Goal: Task Accomplishment & Management: Manage account settings

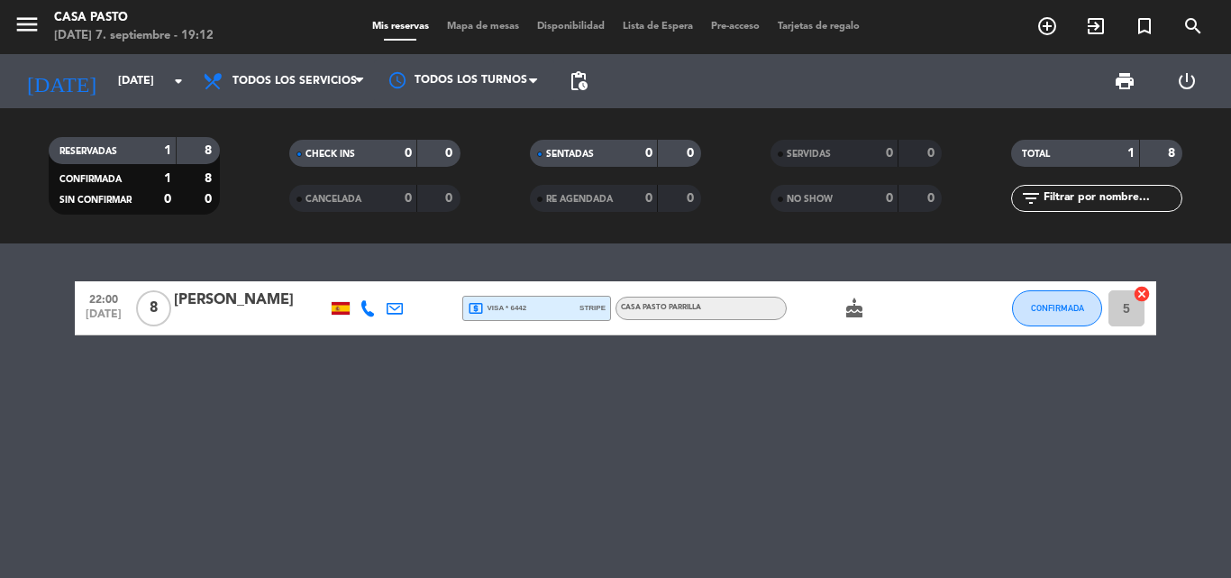
click at [556, 313] on div "local_atm visa * 6442 stripe" at bounding box center [537, 308] width 138 height 23
click at [677, 304] on span "CASA PASTO PARRILLA" at bounding box center [661, 307] width 80 height 7
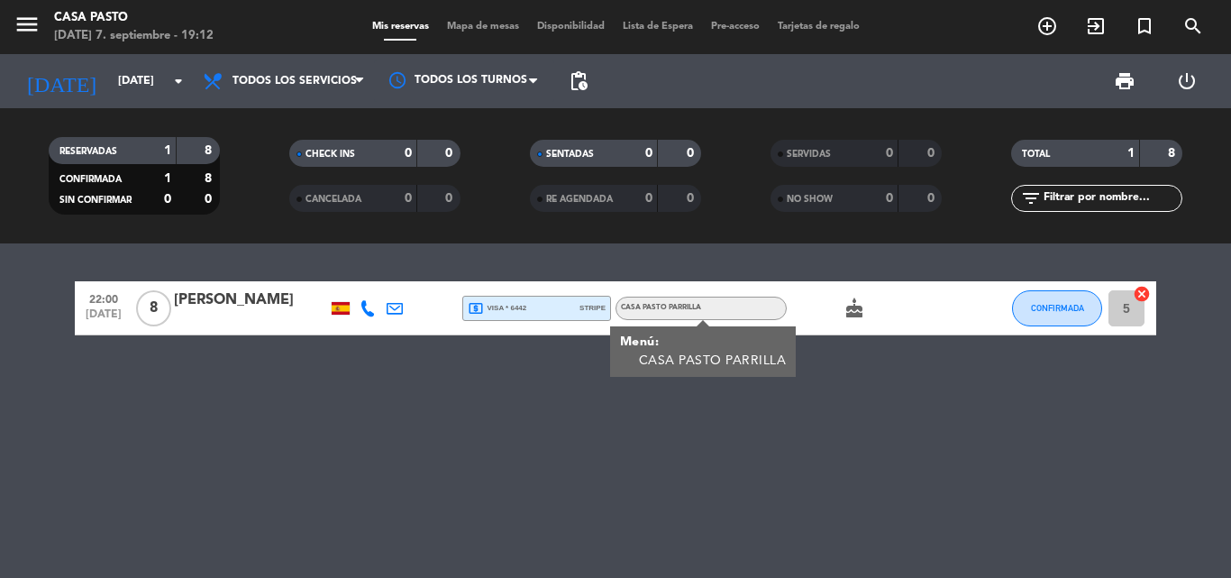
click at [850, 309] on icon "cake" at bounding box center [855, 308] width 22 height 22
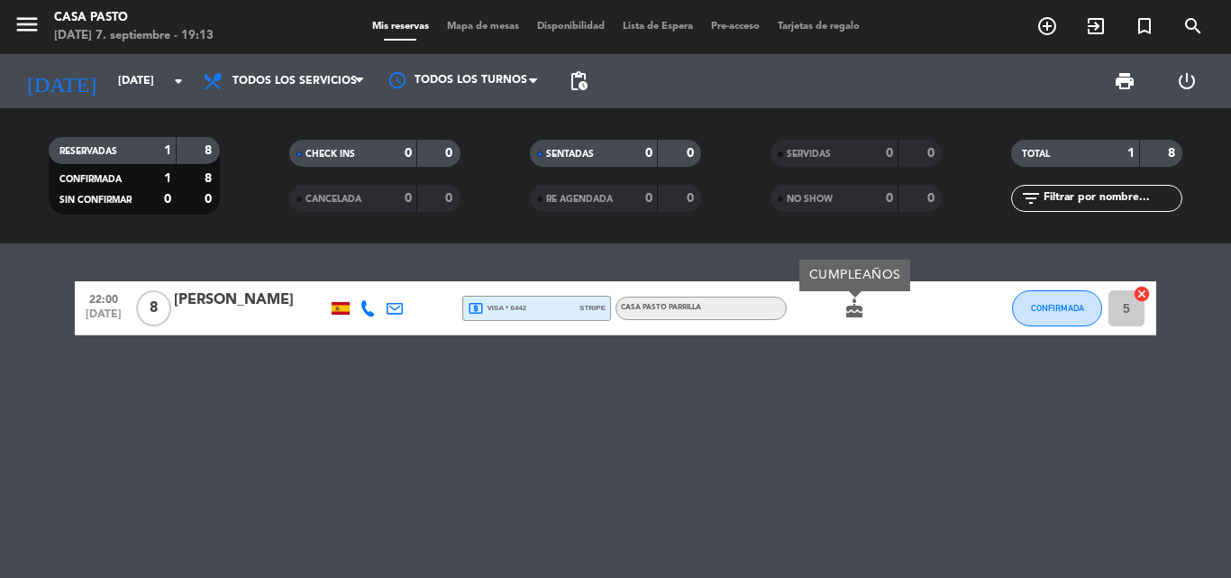
click at [473, 390] on div "22:00 [DATE] 8 [PERSON_NAME] local_atm visa * 6442 stripe CASA PASTO PARRILLA c…" at bounding box center [615, 410] width 1231 height 334
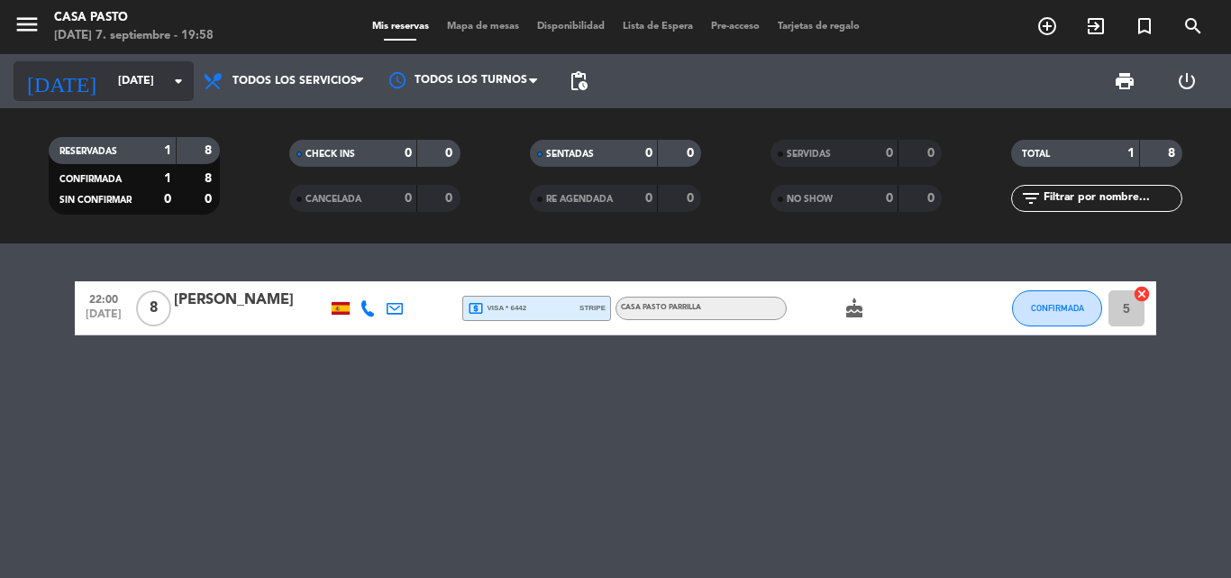
click at [172, 86] on icon "arrow_drop_down" at bounding box center [179, 81] width 22 height 22
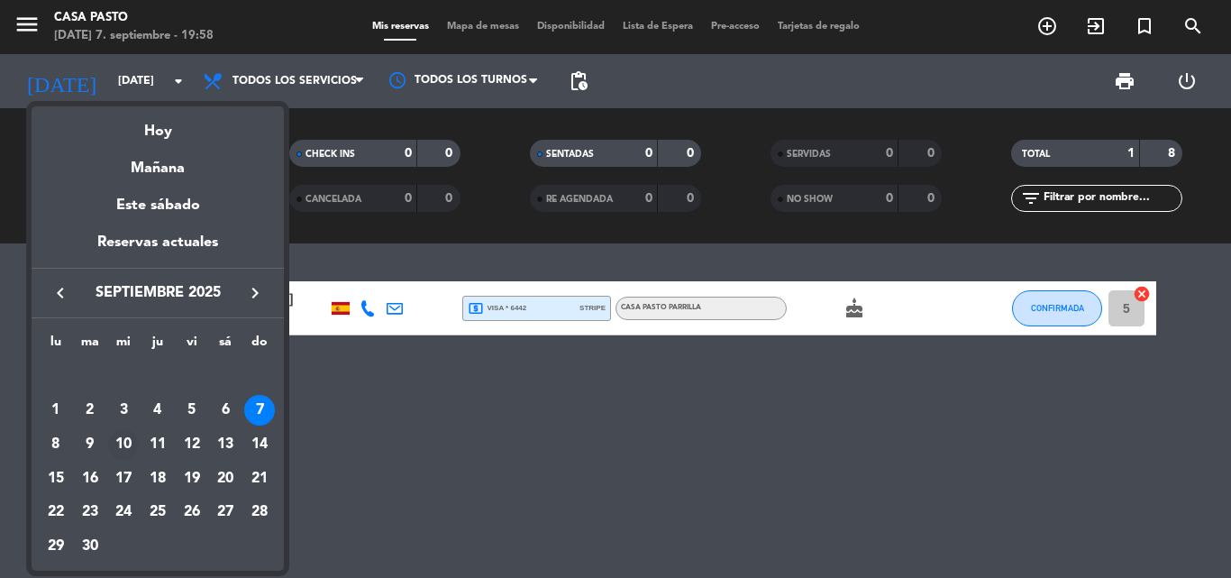
click at [120, 449] on div "10" at bounding box center [123, 444] width 31 height 31
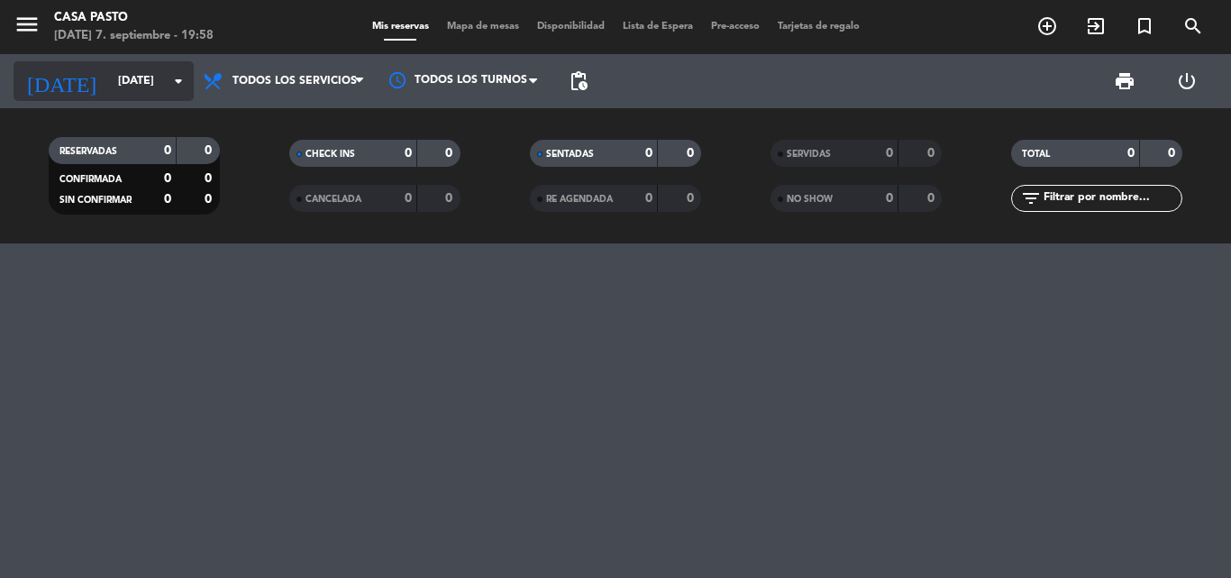
click at [150, 78] on input "[DATE]" at bounding box center [185, 81] width 152 height 31
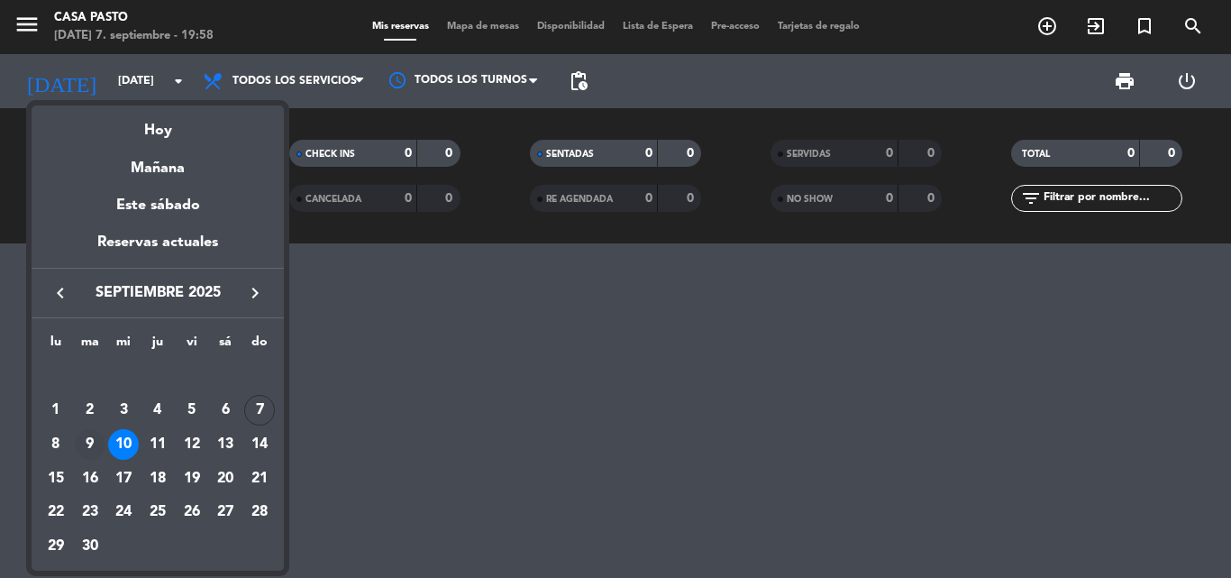
click at [89, 440] on div "9" at bounding box center [90, 444] width 31 height 31
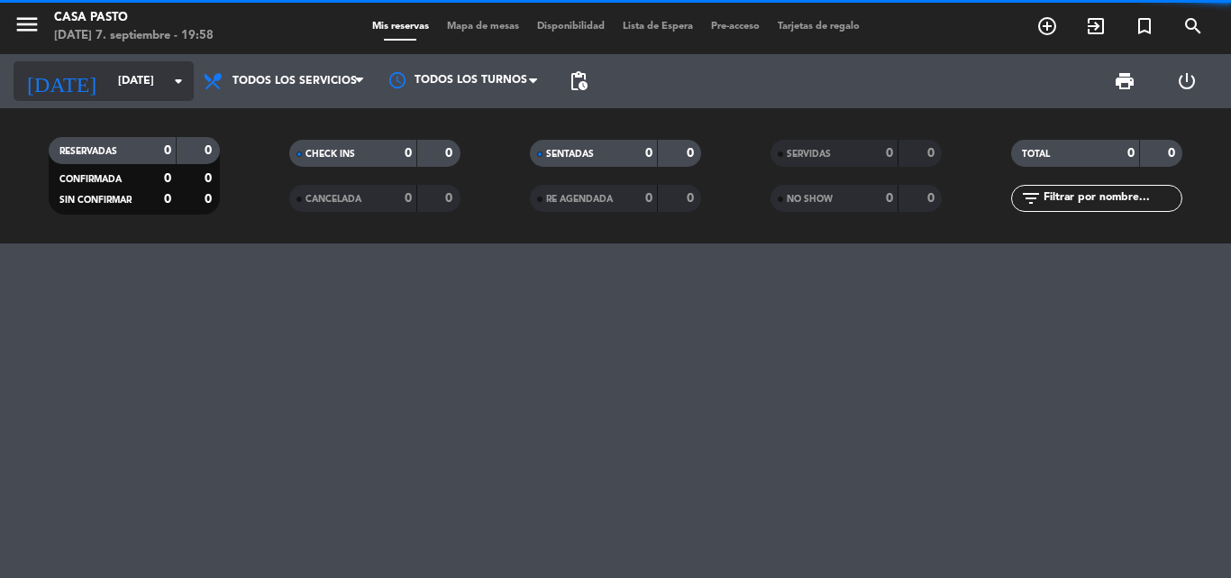
click at [114, 94] on input "[DATE]" at bounding box center [185, 81] width 152 height 31
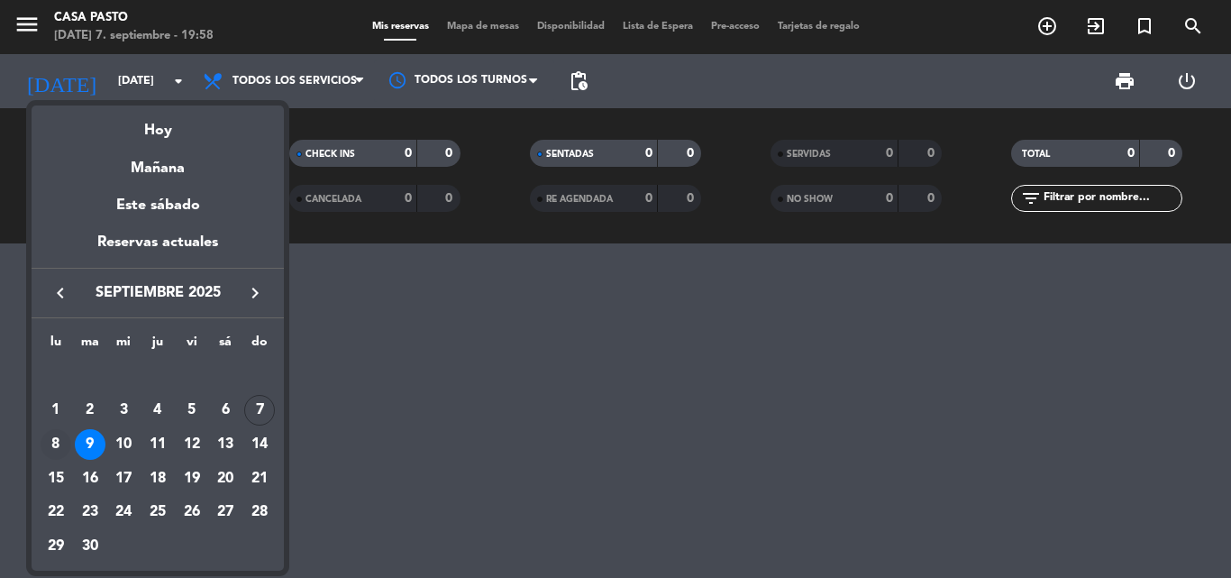
click at [61, 447] on div "8" at bounding box center [56, 444] width 31 height 31
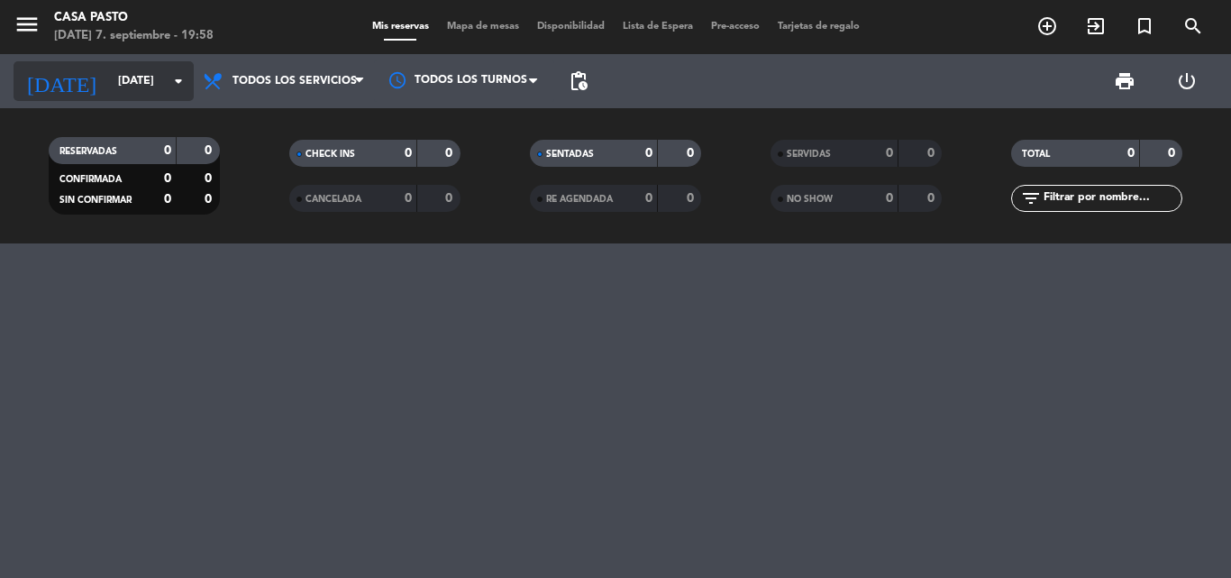
click at [121, 91] on input "[DATE]" at bounding box center [185, 81] width 152 height 31
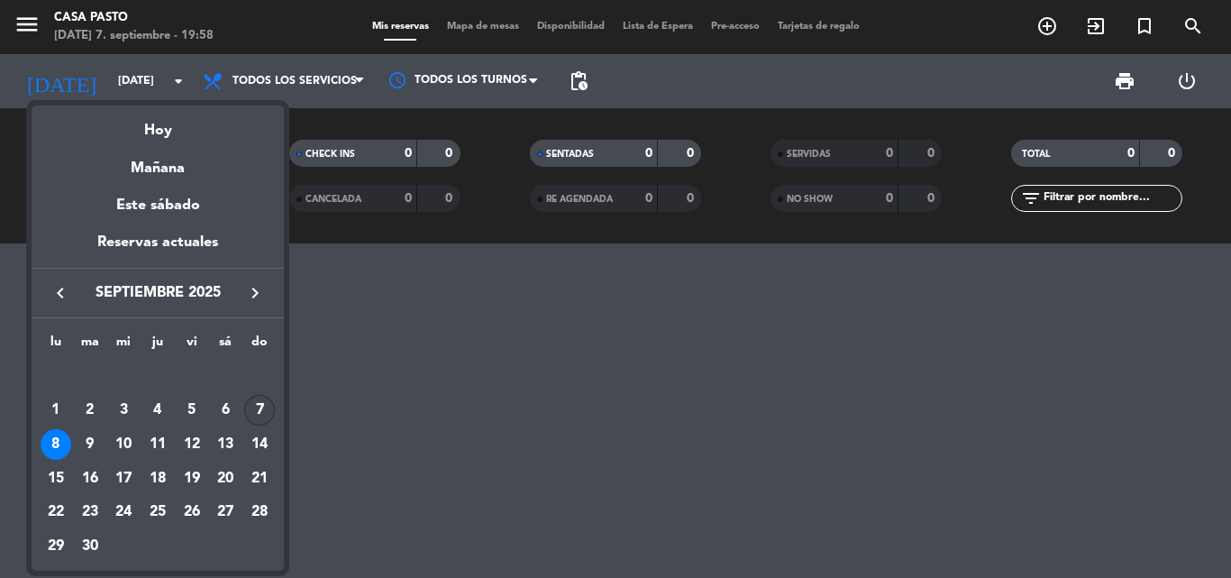
click at [259, 416] on div "7" at bounding box center [259, 410] width 31 height 31
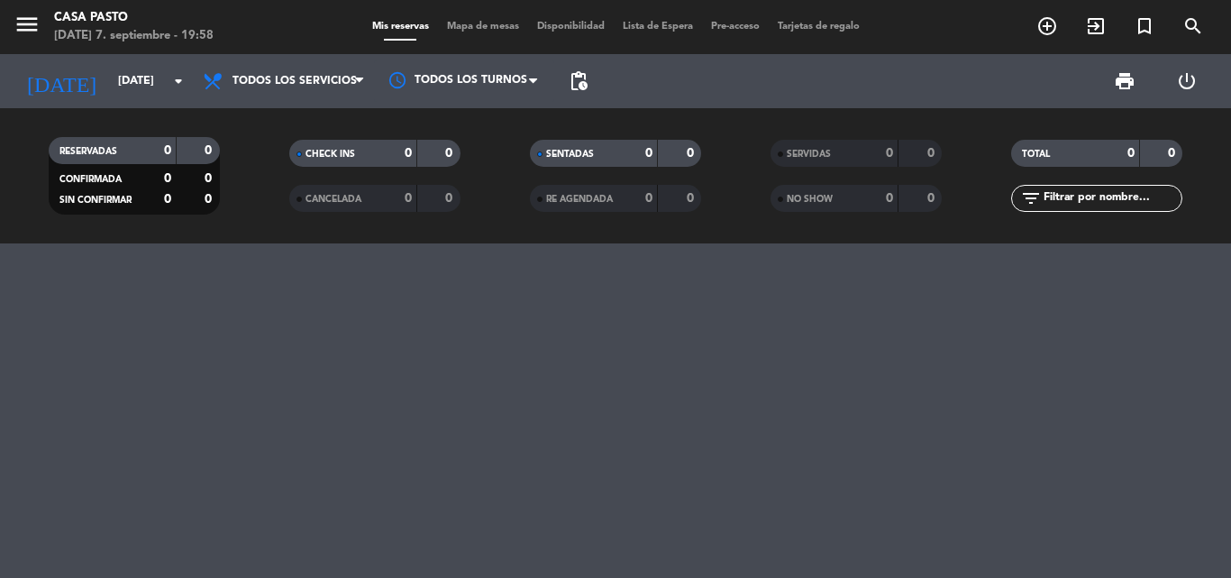
type input "[DATE]"
